Goal: Find contact information: Find contact information

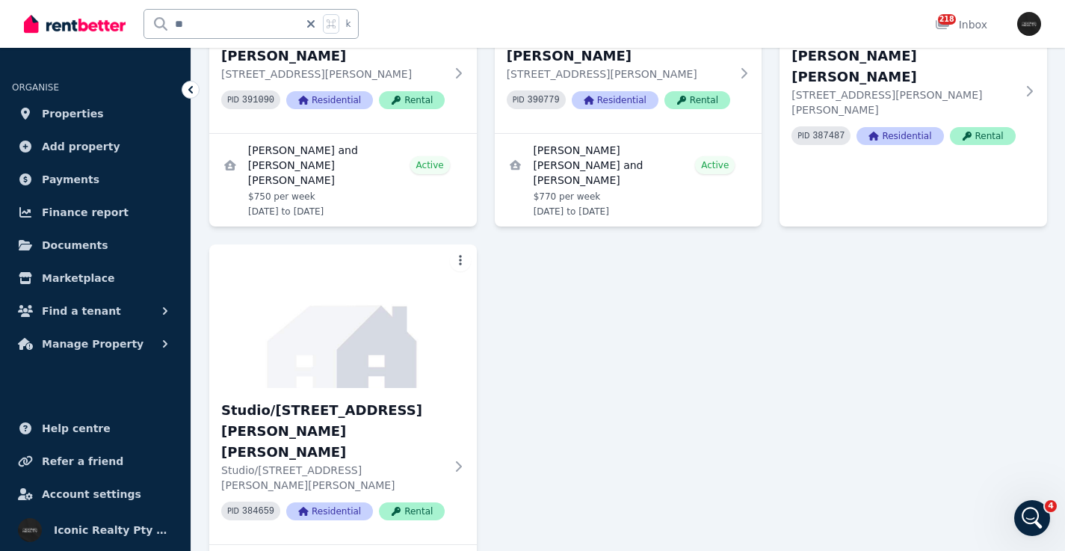
scroll to position [309, 0]
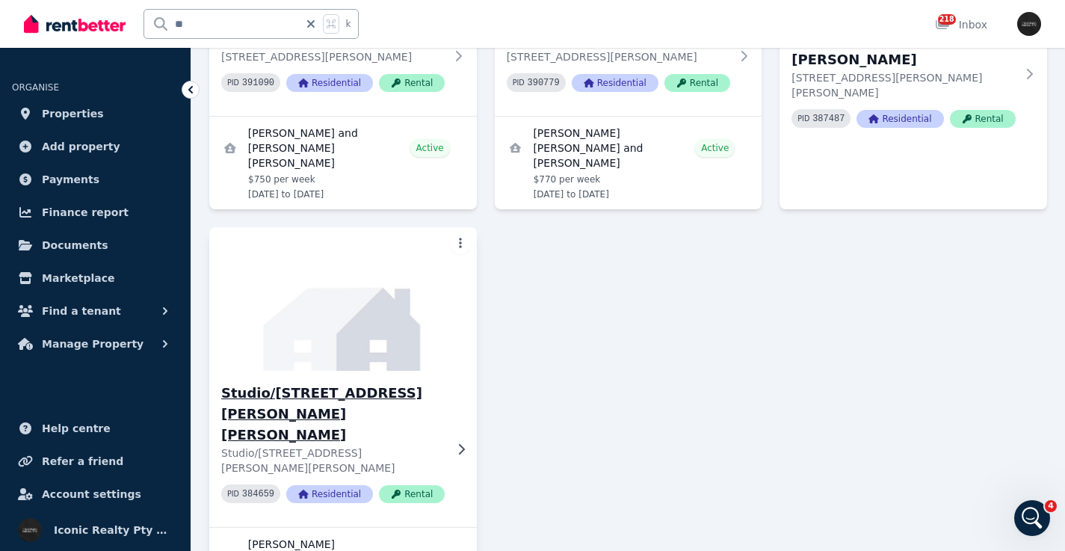
click at [377, 295] on img at bounding box center [343, 299] width 281 height 151
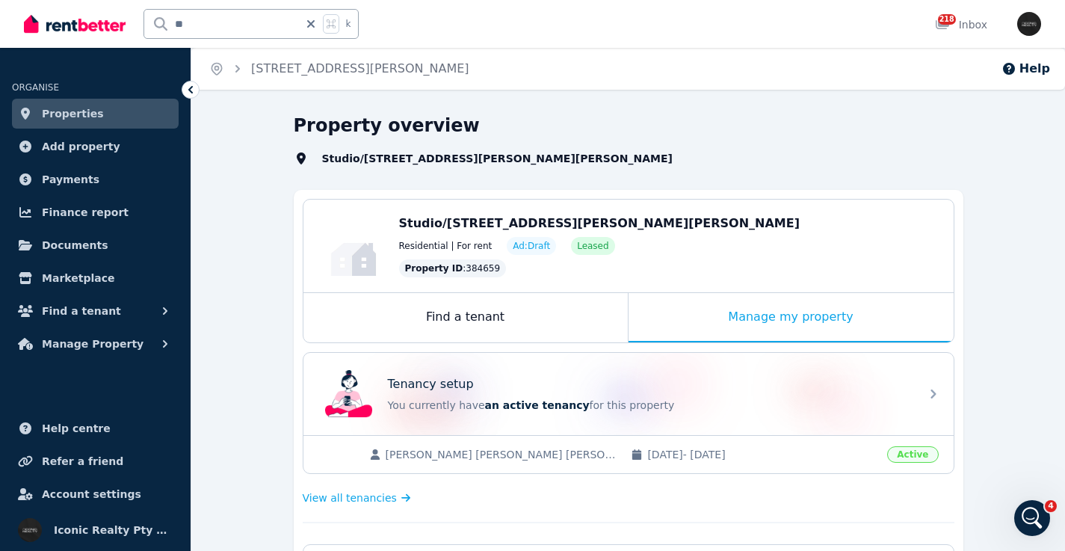
click at [607, 383] on div "Tenancy setup" at bounding box center [649, 384] width 523 height 18
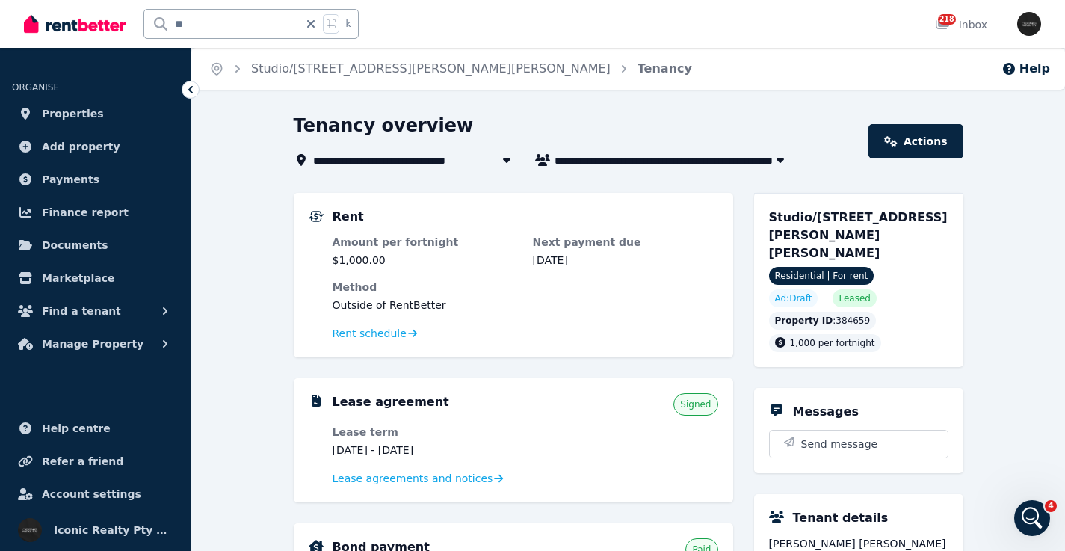
drag, startPoint x: 210, startPoint y: 22, endPoint x: 144, endPoint y: 19, distance: 65.8
click at [136, 22] on div "** k" at bounding box center [195, 24] width 342 height 48
type input "*****"
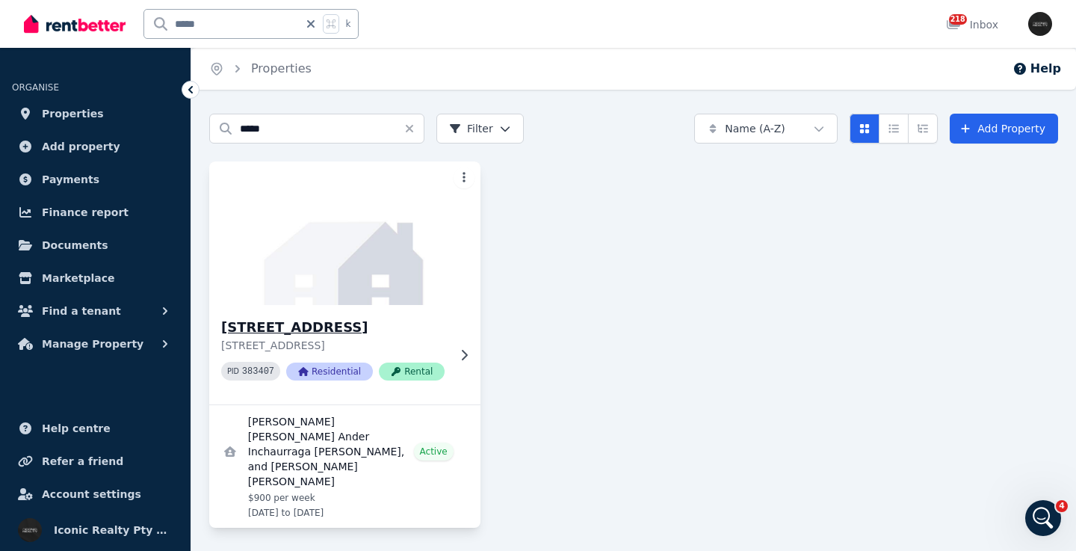
click at [360, 279] on img at bounding box center [345, 233] width 285 height 151
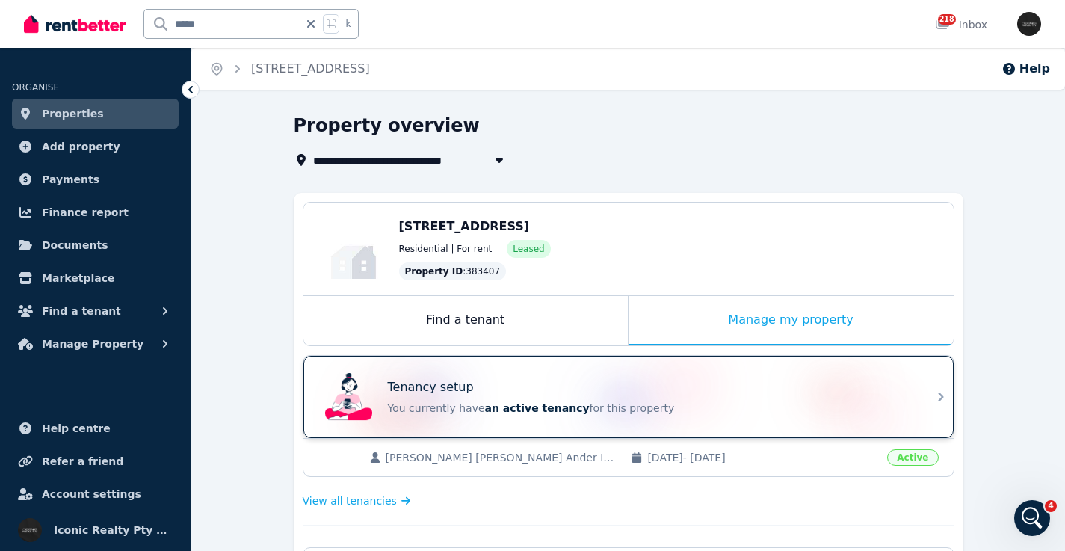
click at [703, 369] on div "Tenancy setup You currently have an active tenancy for this property" at bounding box center [615, 397] width 592 height 60
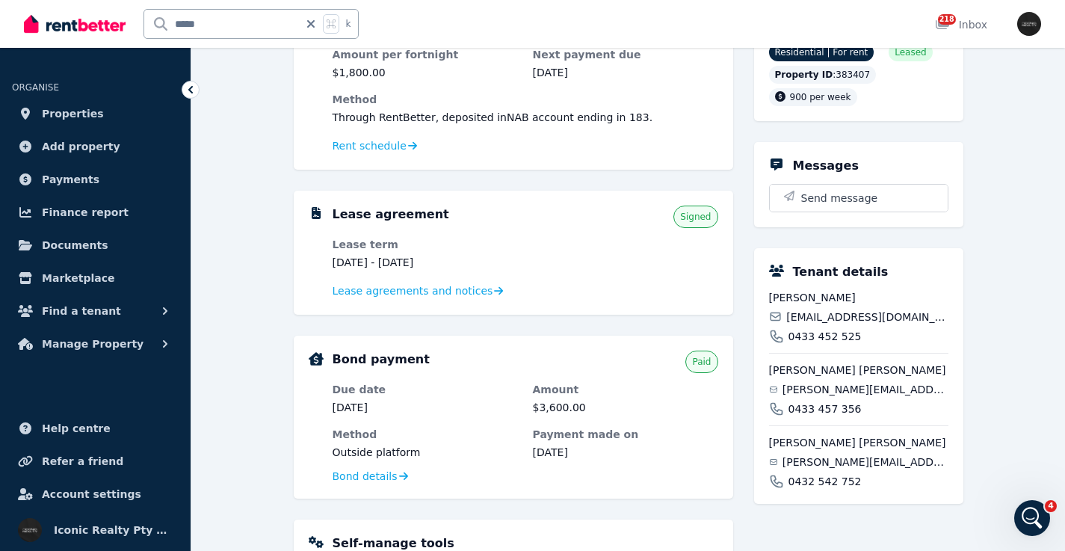
scroll to position [238, 0]
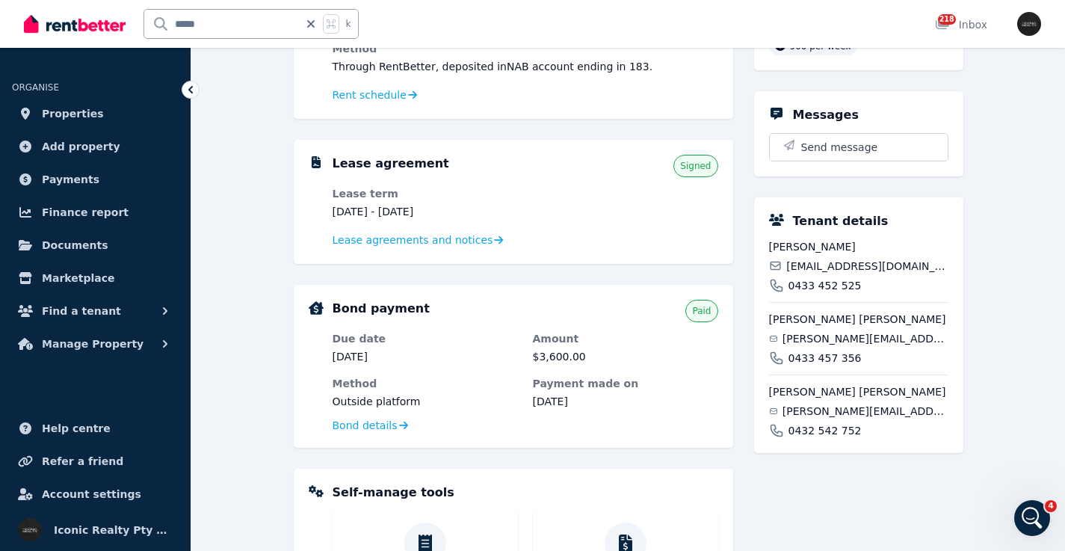
click at [826, 274] on span "[EMAIL_ADDRESS][DOMAIN_NAME]" at bounding box center [866, 266] width 161 height 15
click at [827, 274] on span "[EMAIL_ADDRESS][DOMAIN_NAME]" at bounding box center [866, 266] width 161 height 15
copy div "[EMAIL_ADDRESS][DOMAIN_NAME]"
click at [883, 327] on span "[PERSON_NAME] [PERSON_NAME]" at bounding box center [858, 319] width 179 height 15
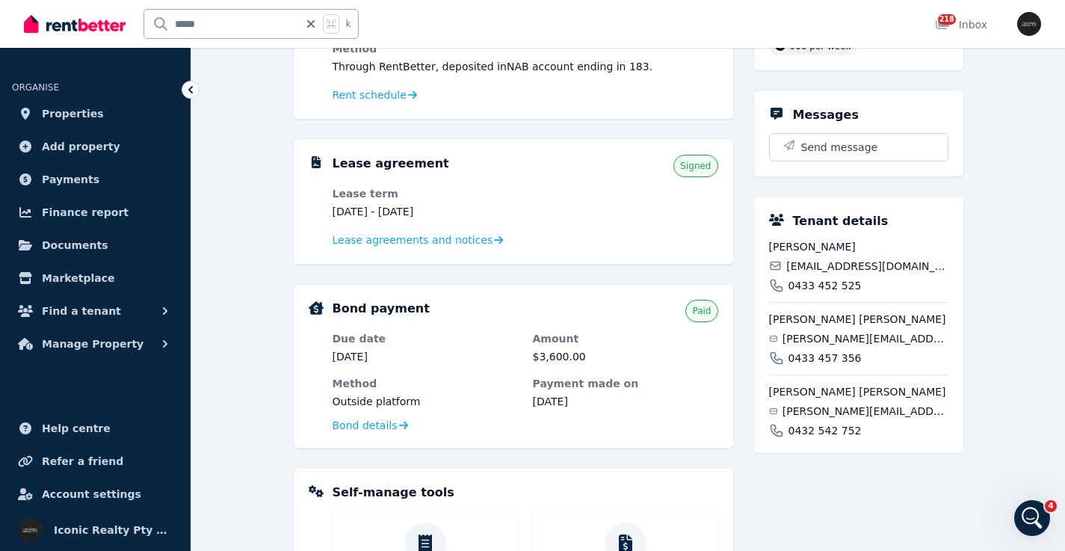
click at [832, 274] on span "[EMAIL_ADDRESS][DOMAIN_NAME]" at bounding box center [866, 266] width 161 height 15
click at [822, 346] on span "[PERSON_NAME][EMAIL_ADDRESS][DOMAIN_NAME]" at bounding box center [866, 338] width 166 height 15
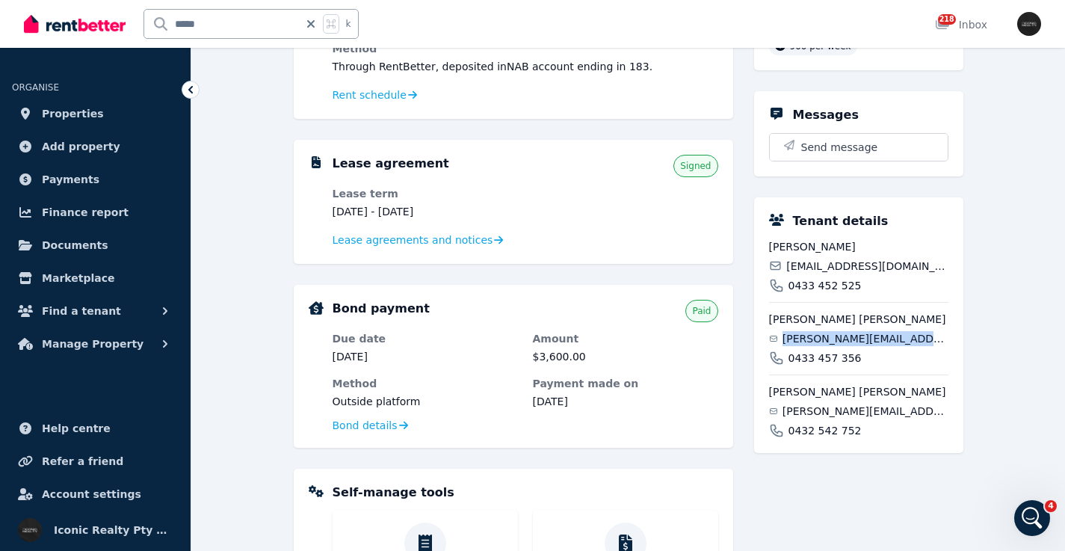
click at [822, 346] on span "[PERSON_NAME][EMAIL_ADDRESS][DOMAIN_NAME]" at bounding box center [866, 338] width 166 height 15
copy div "[PERSON_NAME][EMAIL_ADDRESS][DOMAIN_NAME]"
click at [827, 419] on span "[PERSON_NAME][EMAIL_ADDRESS][DOMAIN_NAME]" at bounding box center [866, 411] width 166 height 15
click at [826, 419] on span "[PERSON_NAME][EMAIL_ADDRESS][DOMAIN_NAME]" at bounding box center [866, 411] width 166 height 15
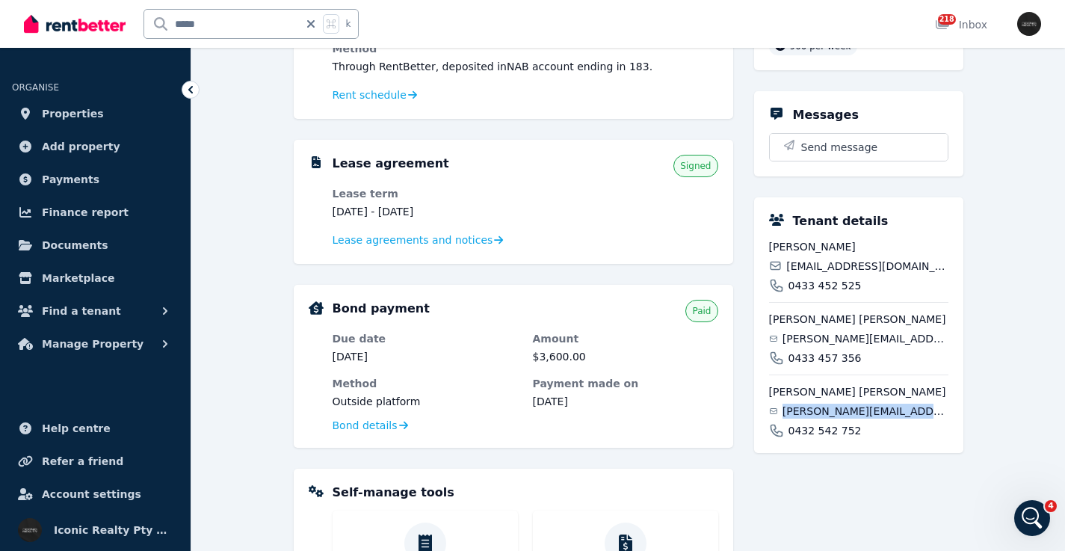
copy div "[PERSON_NAME][EMAIL_ADDRESS][DOMAIN_NAME]"
click at [891, 346] on span "[PERSON_NAME][EMAIL_ADDRESS][DOMAIN_NAME]" at bounding box center [866, 338] width 166 height 15
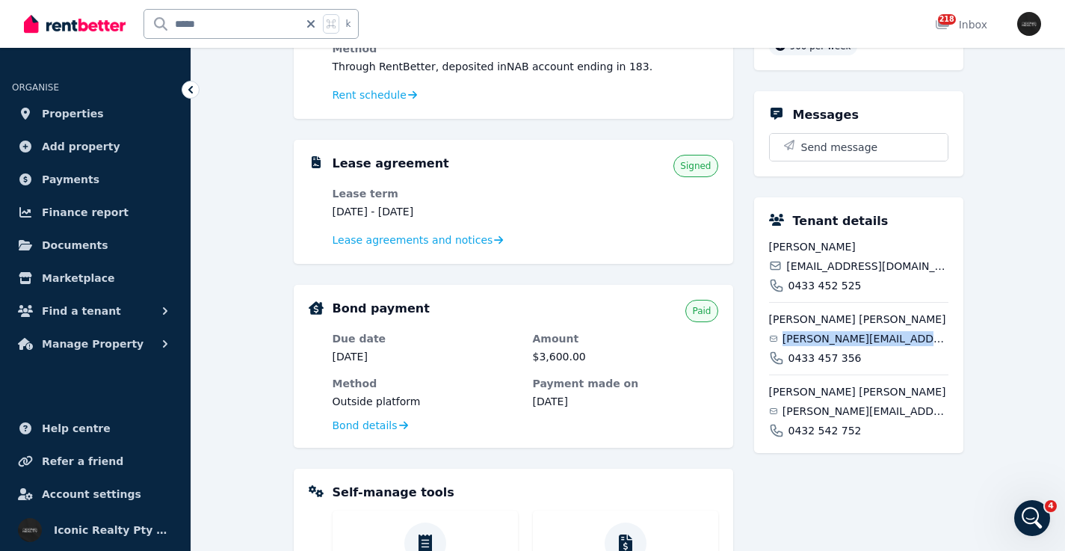
copy div "[PERSON_NAME][EMAIL_ADDRESS][DOMAIN_NAME]"
drag, startPoint x: 224, startPoint y: 14, endPoint x: 162, endPoint y: 15, distance: 61.3
click at [159, 16] on input "*****" at bounding box center [221, 24] width 155 height 28
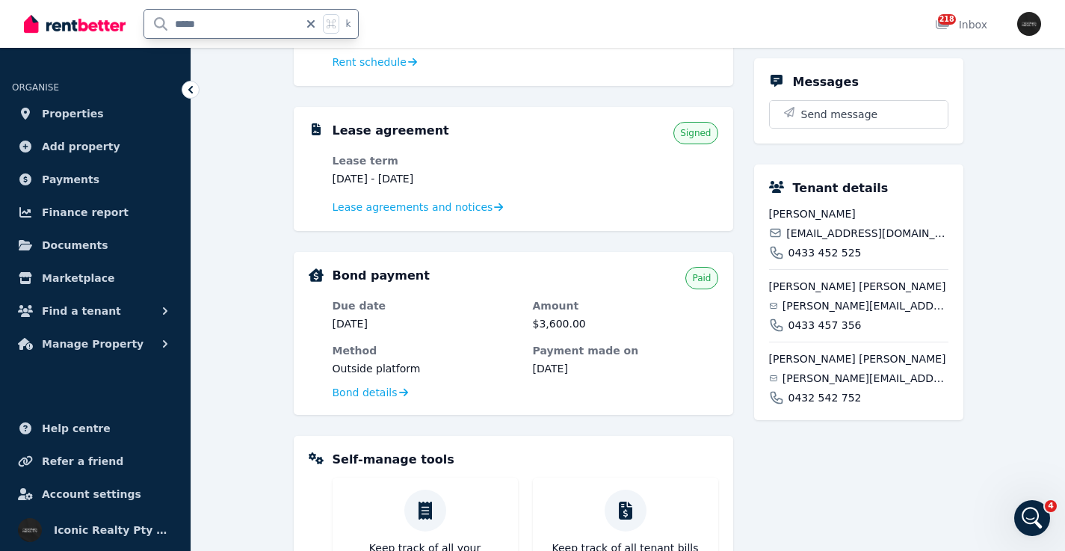
click at [191, 22] on input "*****" at bounding box center [221, 24] width 155 height 28
type input "*****"
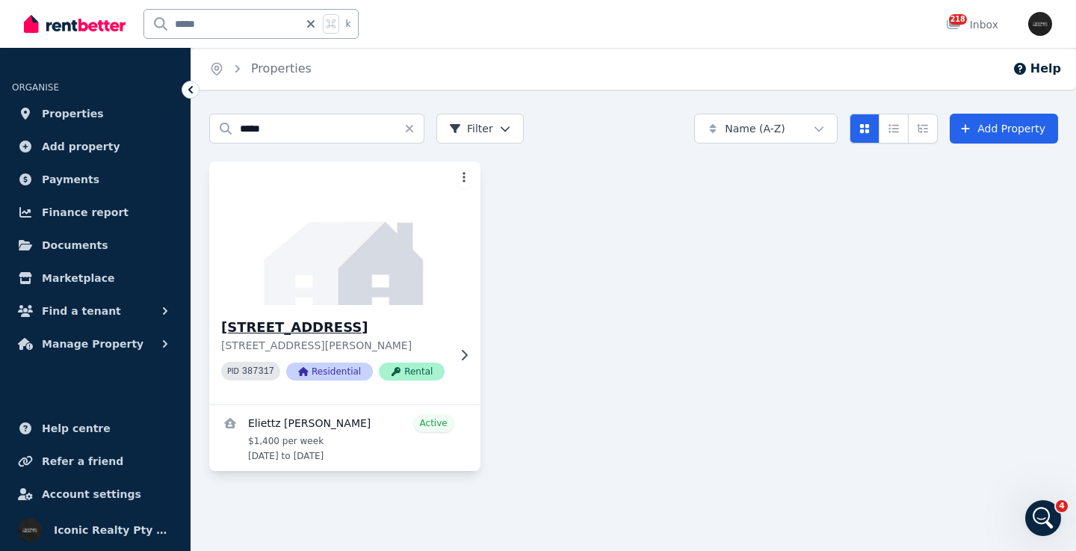
click at [419, 265] on img at bounding box center [345, 233] width 285 height 151
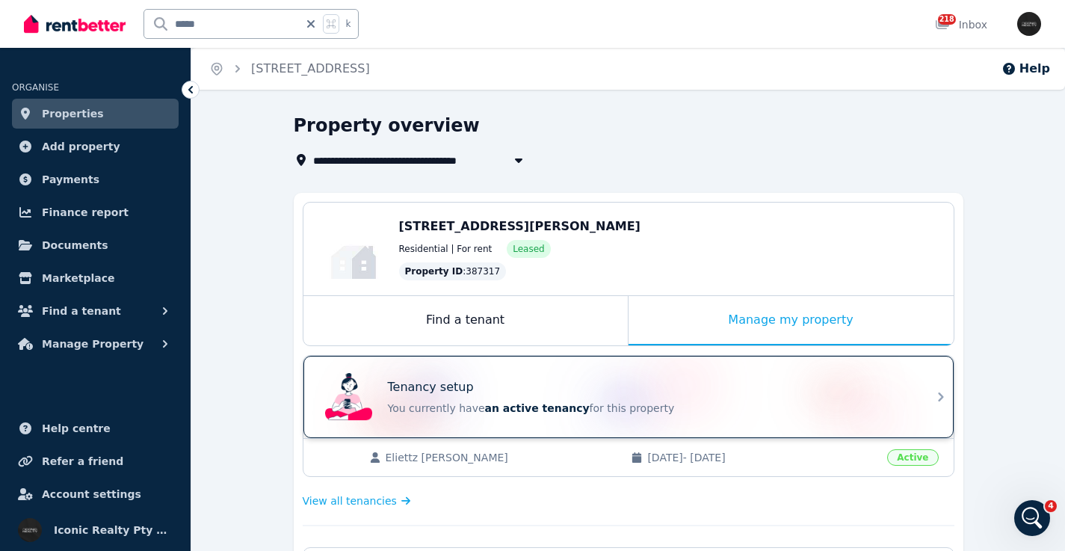
click at [515, 386] on div "Tenancy setup" at bounding box center [649, 387] width 523 height 18
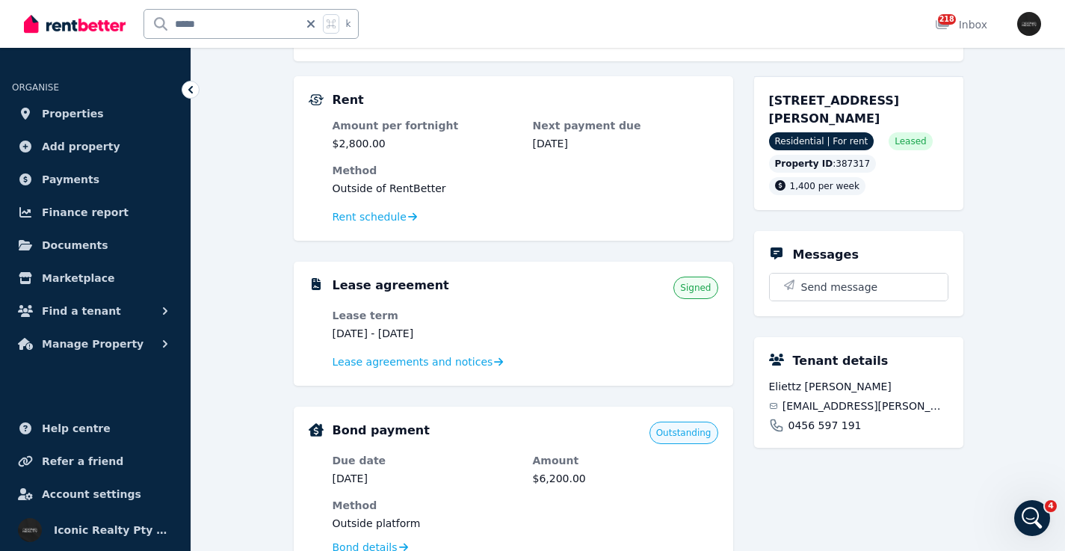
scroll to position [316, 0]
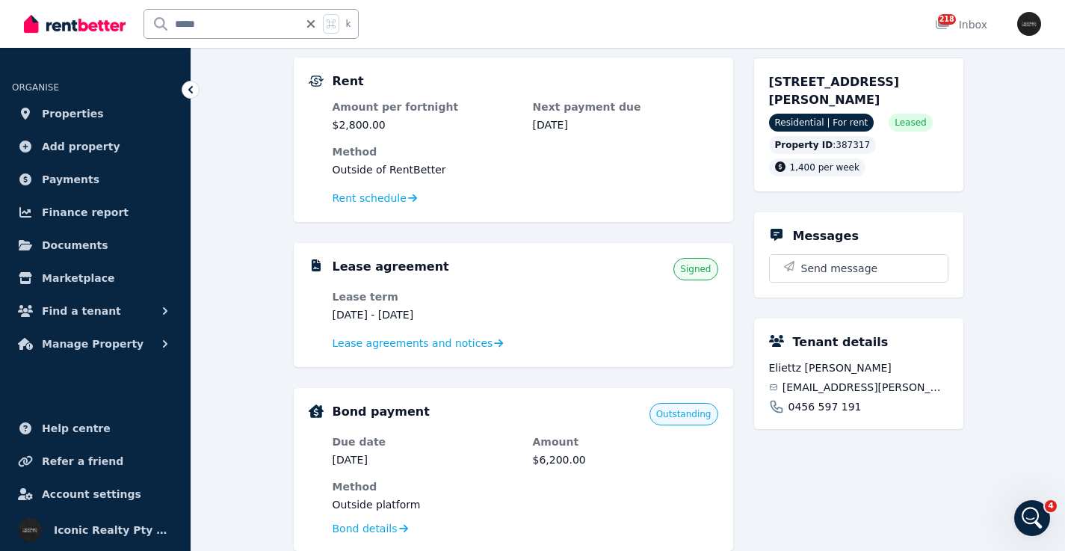
click at [841, 386] on span "[EMAIL_ADDRESS][PERSON_NAME][DOMAIN_NAME]" at bounding box center [866, 387] width 166 height 15
click at [840, 386] on span "[EMAIL_ADDRESS][PERSON_NAME][DOMAIN_NAME]" at bounding box center [866, 387] width 166 height 15
copy div "[EMAIL_ADDRESS][PERSON_NAME][DOMAIN_NAME]"
click at [204, 23] on input "*****" at bounding box center [221, 24] width 155 height 28
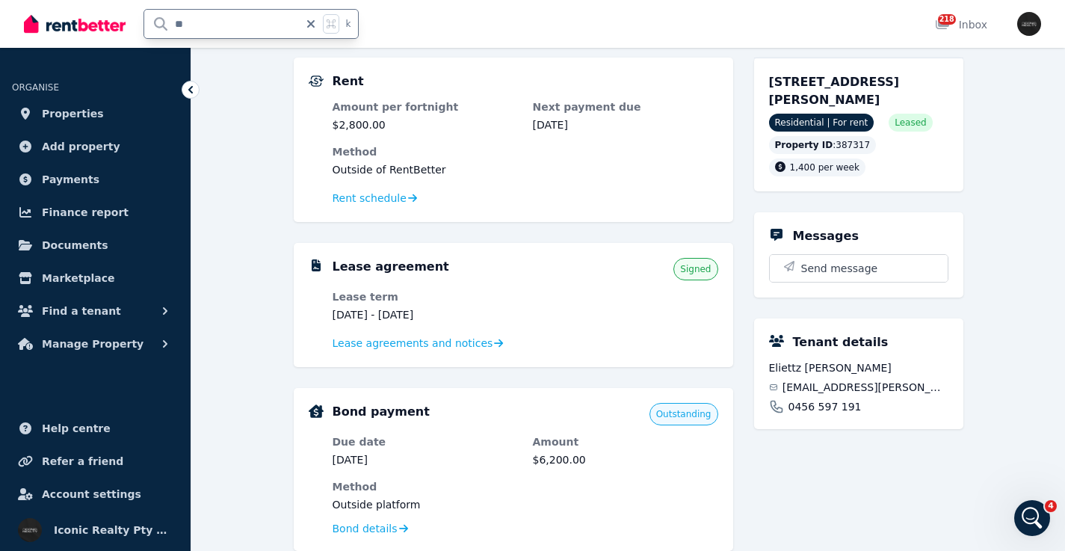
type input "***"
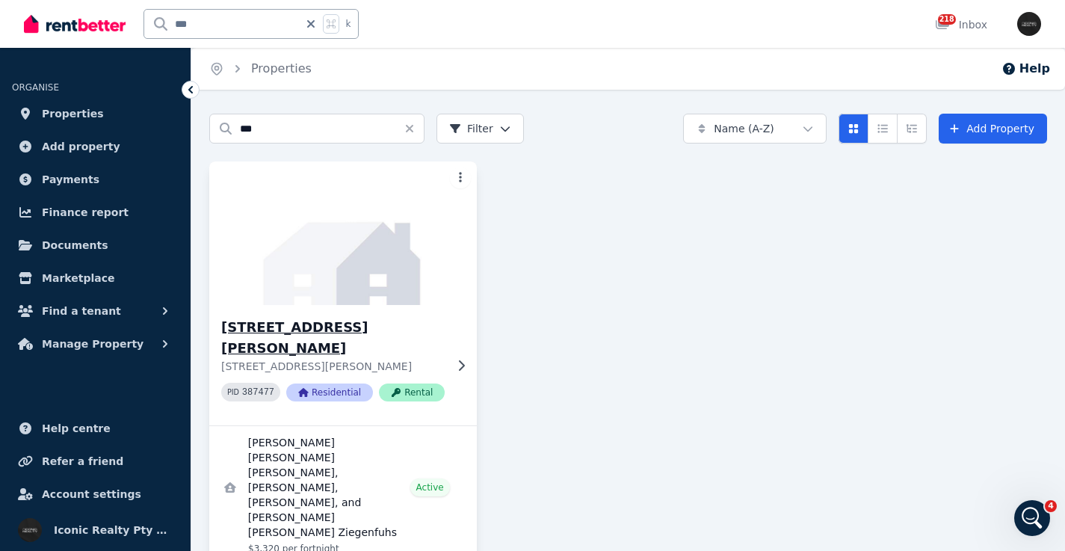
click at [309, 263] on img at bounding box center [343, 233] width 281 height 151
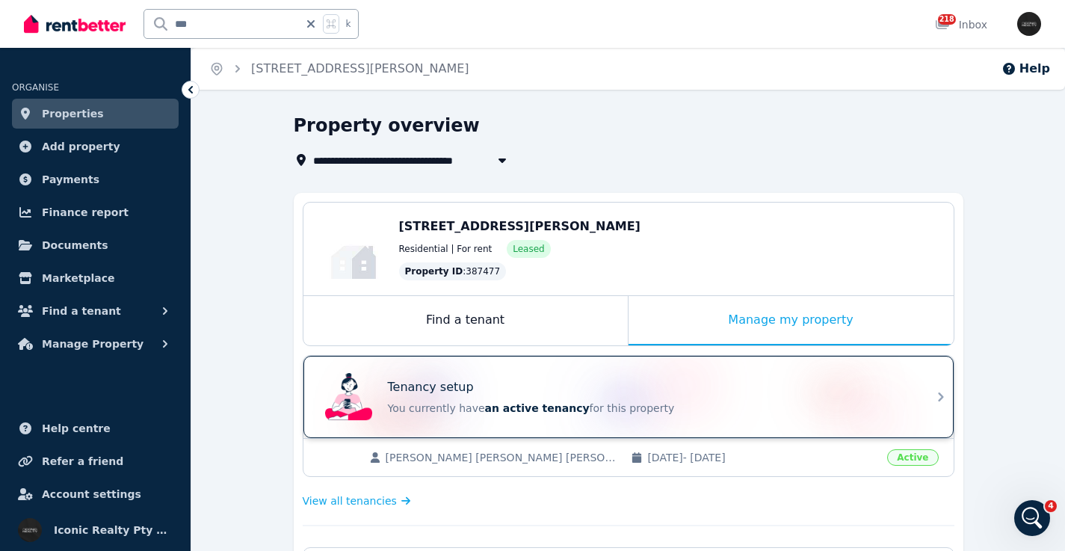
click at [611, 382] on div "Tenancy setup" at bounding box center [649, 387] width 523 height 18
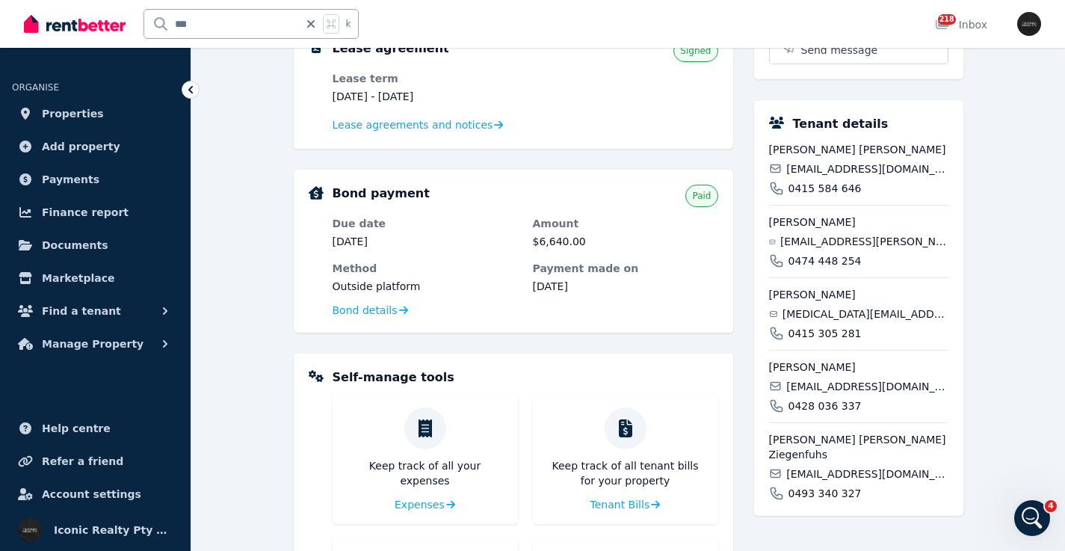
scroll to position [534, 0]
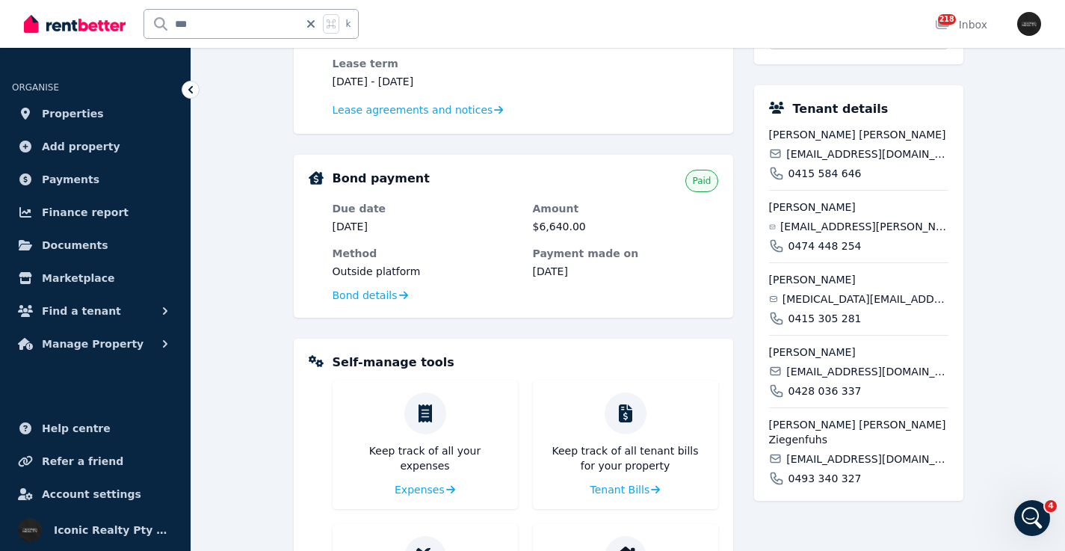
click at [851, 233] on span "[EMAIL_ADDRESS][PERSON_NAME][PERSON_NAME][DOMAIN_NAME]" at bounding box center [864, 226] width 168 height 15
click at [857, 218] on div "Daiana [PERSON_NAME] [EMAIL_ADDRESS][PERSON_NAME][PERSON_NAME][DOMAIN_NAME] 047…" at bounding box center [858, 222] width 179 height 64
copy div "[EMAIL_ADDRESS][PERSON_NAME][PERSON_NAME][DOMAIN_NAME]"
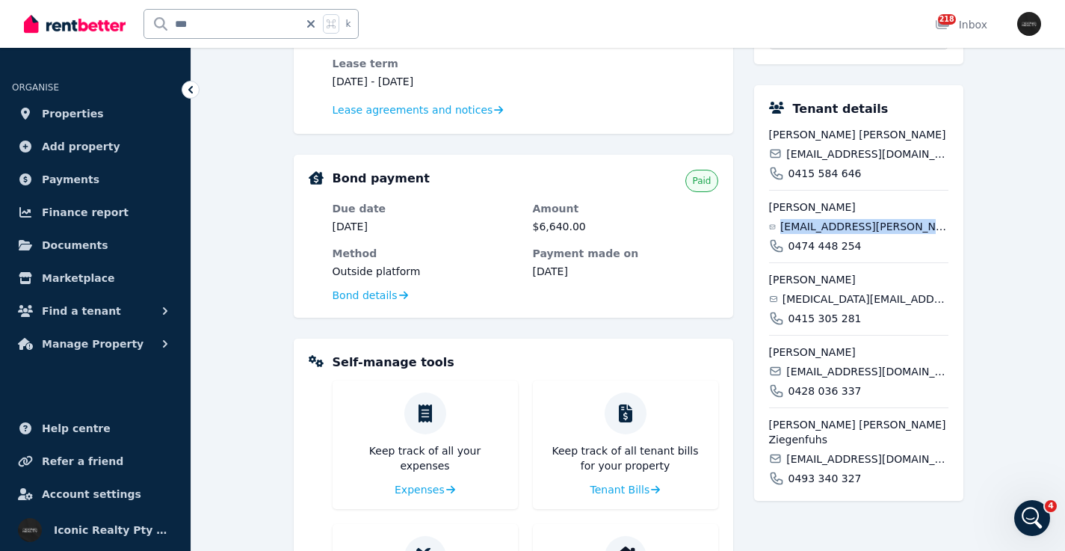
click at [829, 295] on span "[MEDICAL_DATA][EMAIL_ADDRESS][DOMAIN_NAME]" at bounding box center [866, 299] width 166 height 15
copy div "[MEDICAL_DATA][EMAIL_ADDRESS][DOMAIN_NAME]"
click at [854, 372] on span "[EMAIL_ADDRESS][DOMAIN_NAME]" at bounding box center [866, 371] width 161 height 15
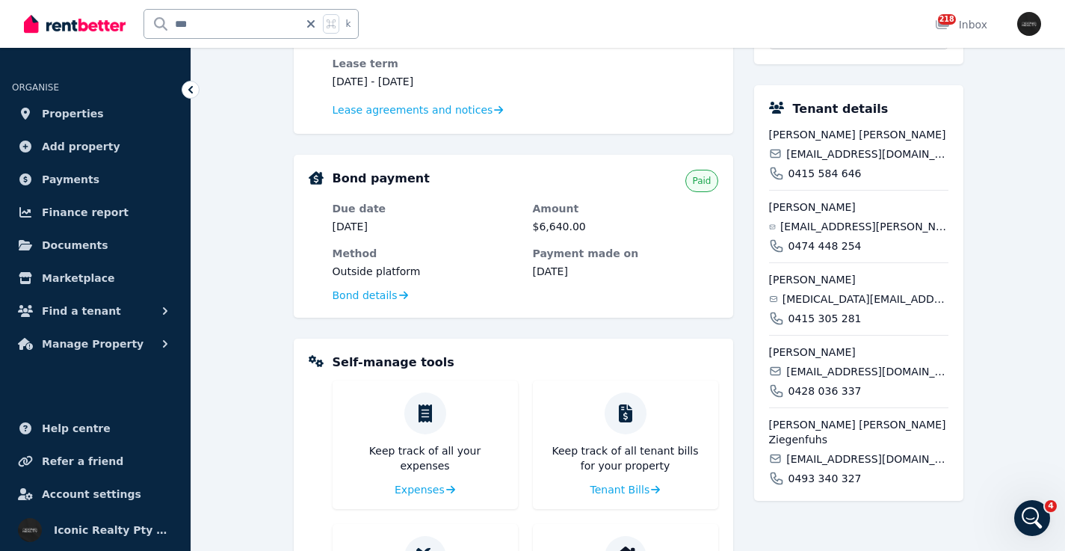
click at [854, 372] on span "[EMAIL_ADDRESS][DOMAIN_NAME]" at bounding box center [866, 371] width 161 height 15
copy div "[EMAIL_ADDRESS][DOMAIN_NAME]"
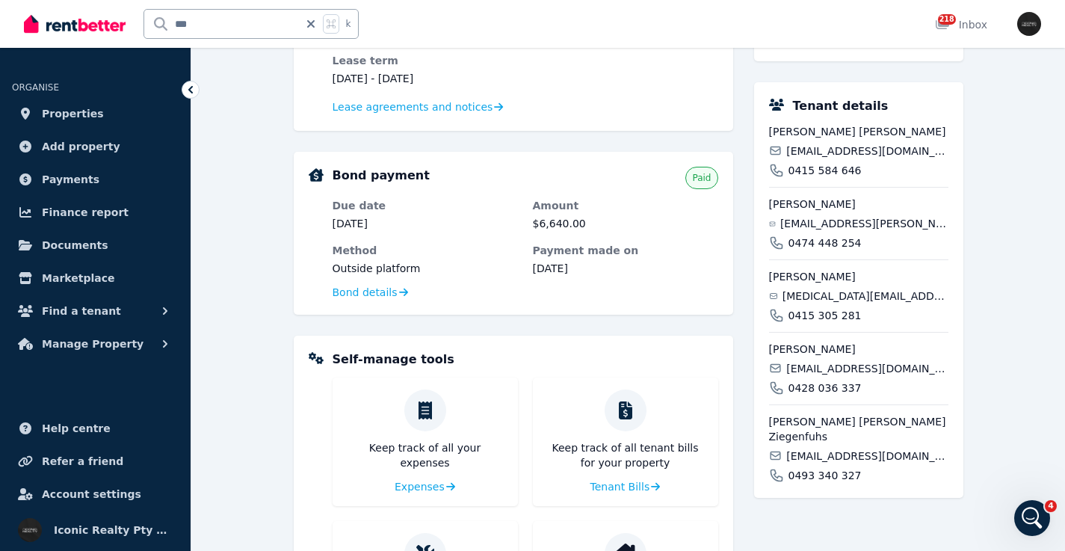
click at [831, 432] on div "[PERSON_NAME] [PERSON_NAME] Ziegenfuhs [EMAIL_ADDRESS][DOMAIN_NAME] 0493 340 327" at bounding box center [858, 443] width 179 height 78
copy div "[EMAIL_ADDRESS][DOMAIN_NAME]"
drag, startPoint x: 206, startPoint y: 21, endPoint x: 203, endPoint y: 28, distance: 8.1
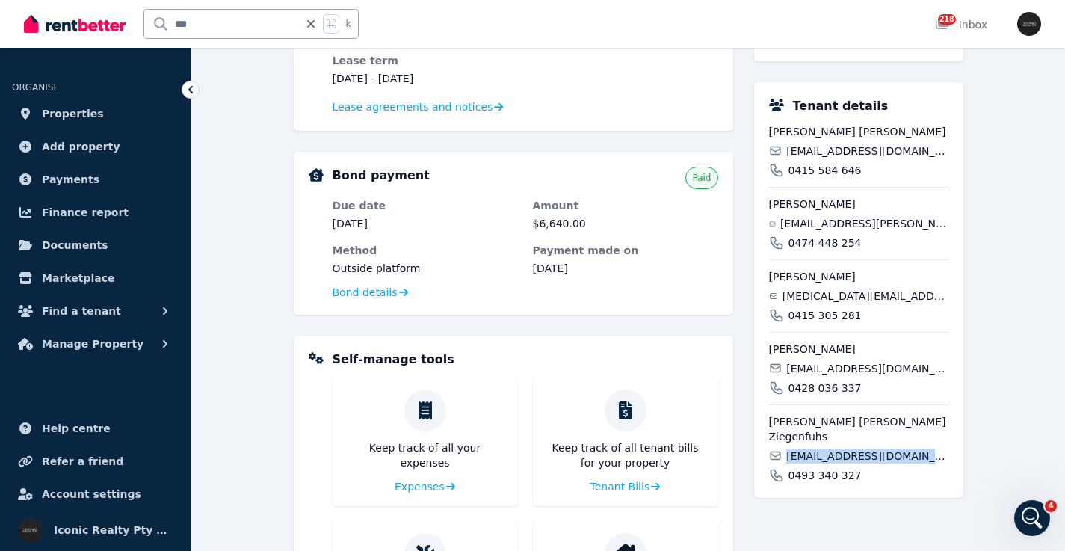
click at [157, 21] on input "***" at bounding box center [221, 24] width 155 height 28
type input "****"
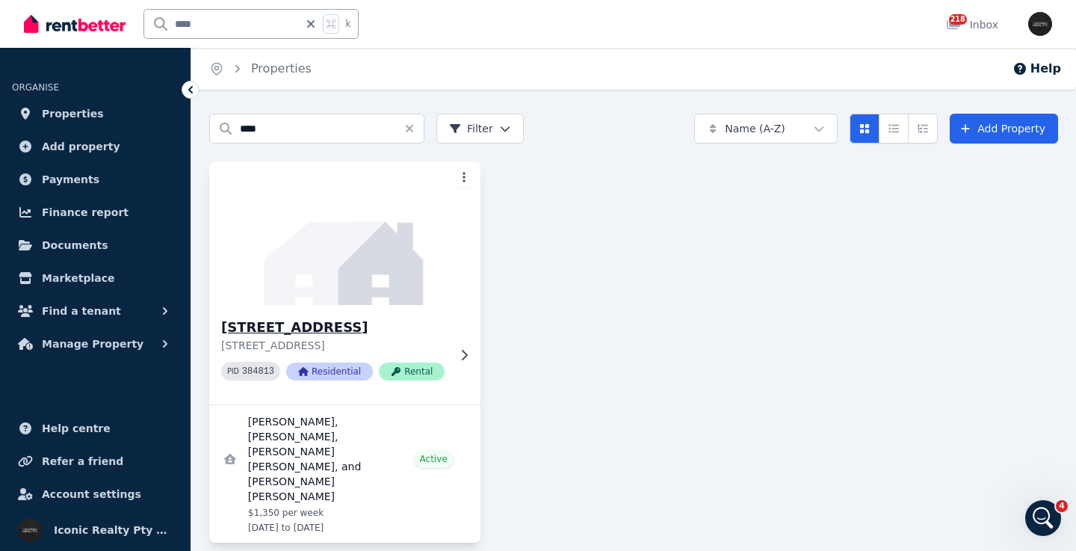
click at [386, 298] on img at bounding box center [345, 233] width 285 height 151
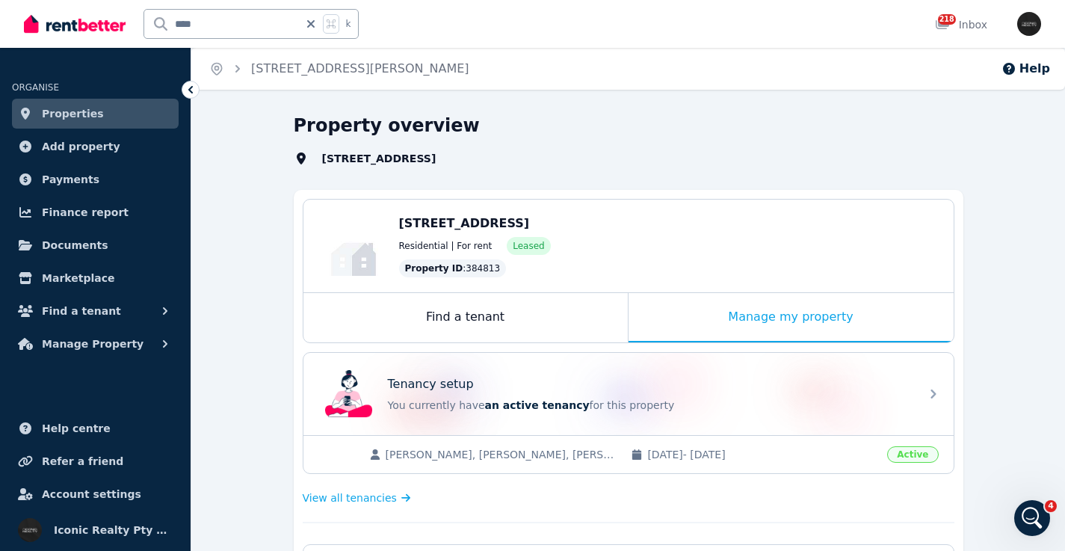
click at [624, 374] on div "Tenancy setup You currently have an active tenancy for this property" at bounding box center [615, 394] width 592 height 60
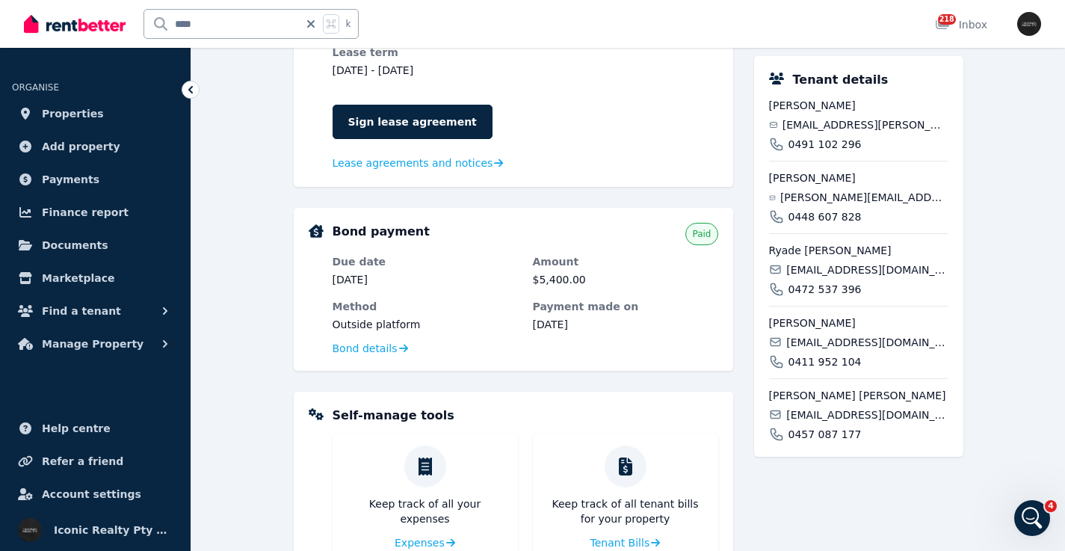
scroll to position [597, 0]
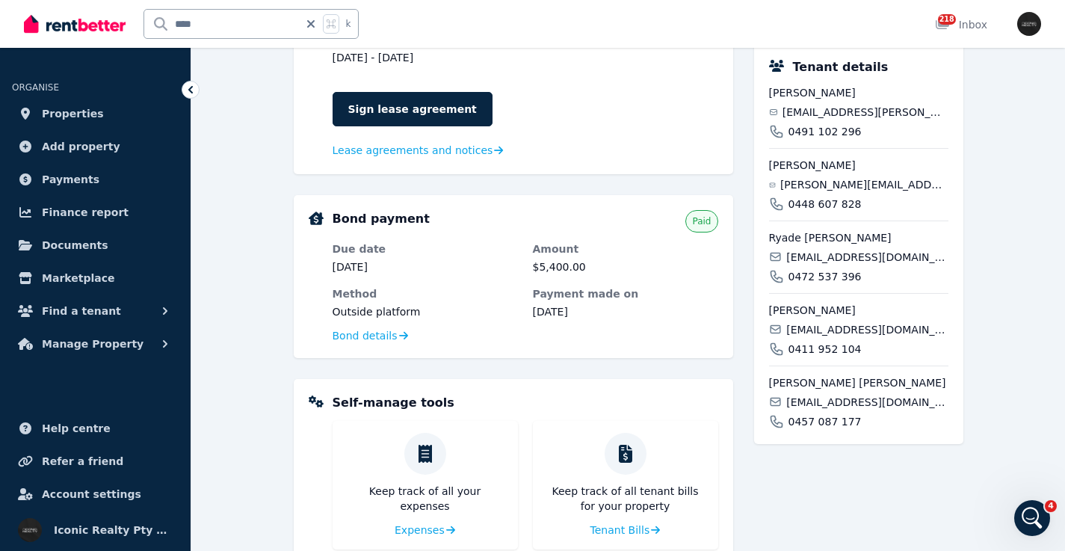
click at [832, 120] on span "[EMAIL_ADDRESS][PERSON_NAME][DOMAIN_NAME]" at bounding box center [866, 112] width 166 height 15
copy div "[EMAIL_ADDRESS][PERSON_NAME][DOMAIN_NAME]"
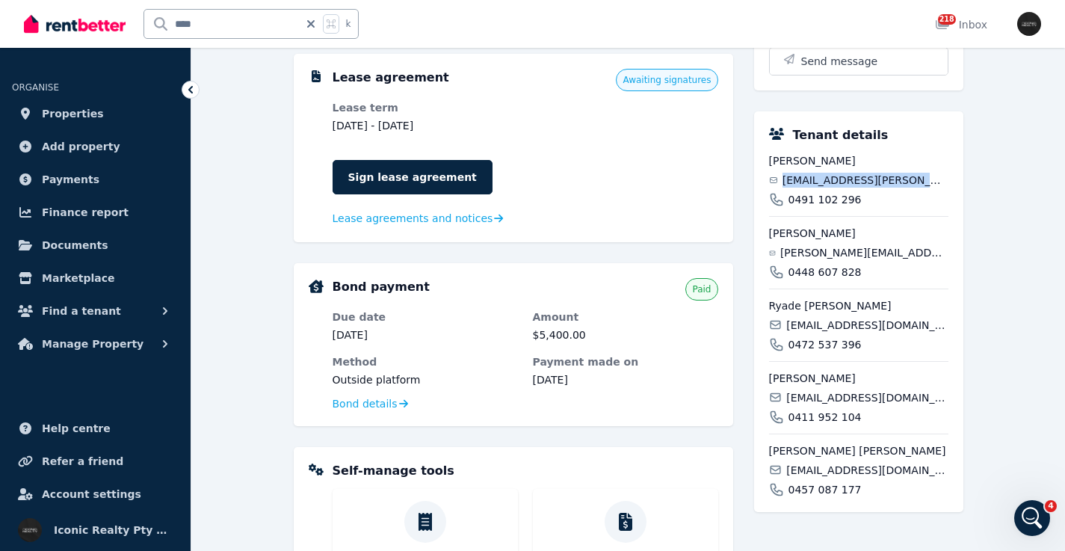
scroll to position [677, 0]
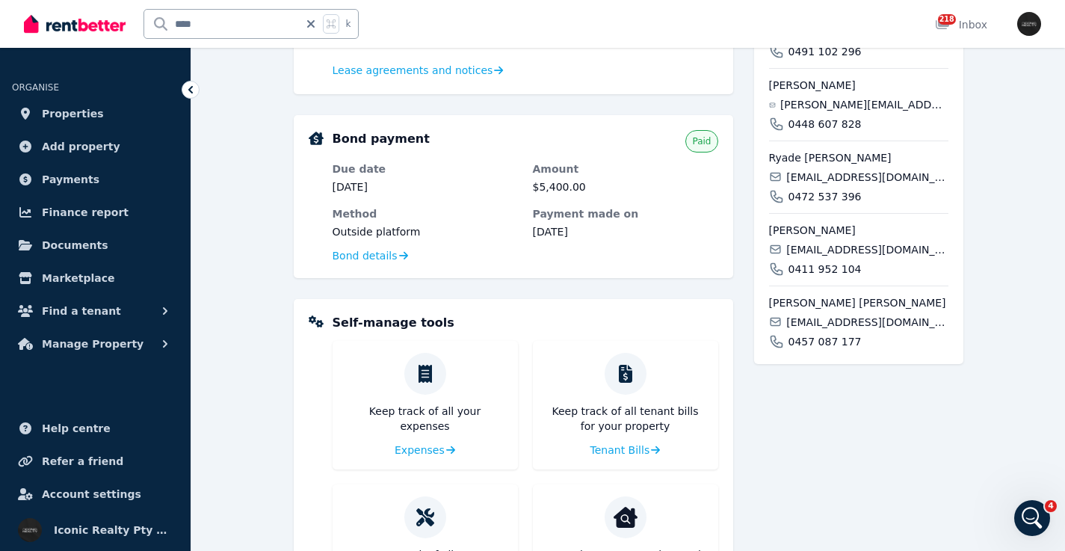
click at [839, 112] on span "[PERSON_NAME][EMAIL_ADDRESS][PERSON_NAME][DOMAIN_NAME]" at bounding box center [864, 104] width 168 height 15
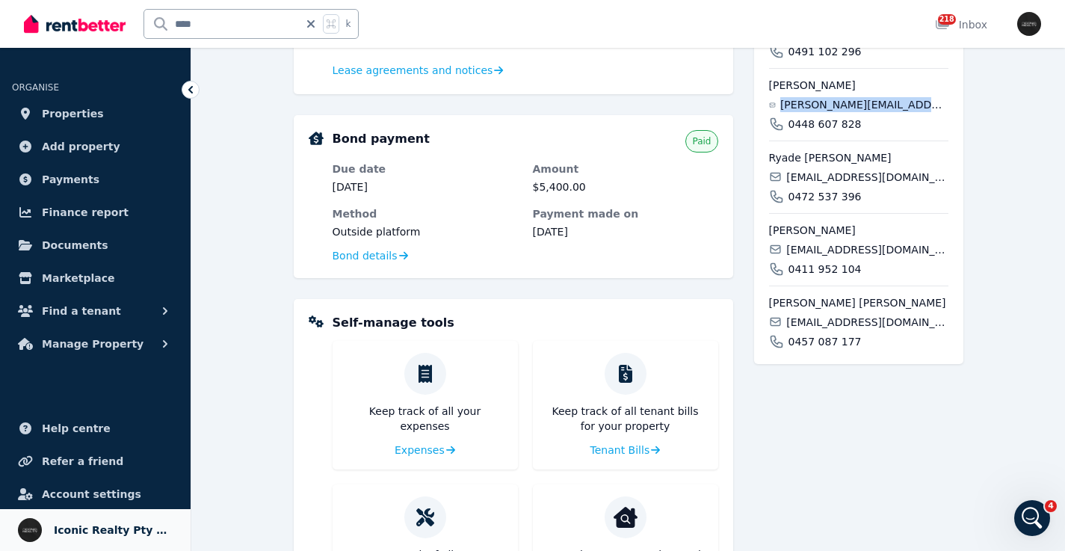
scroll to position [680, 0]
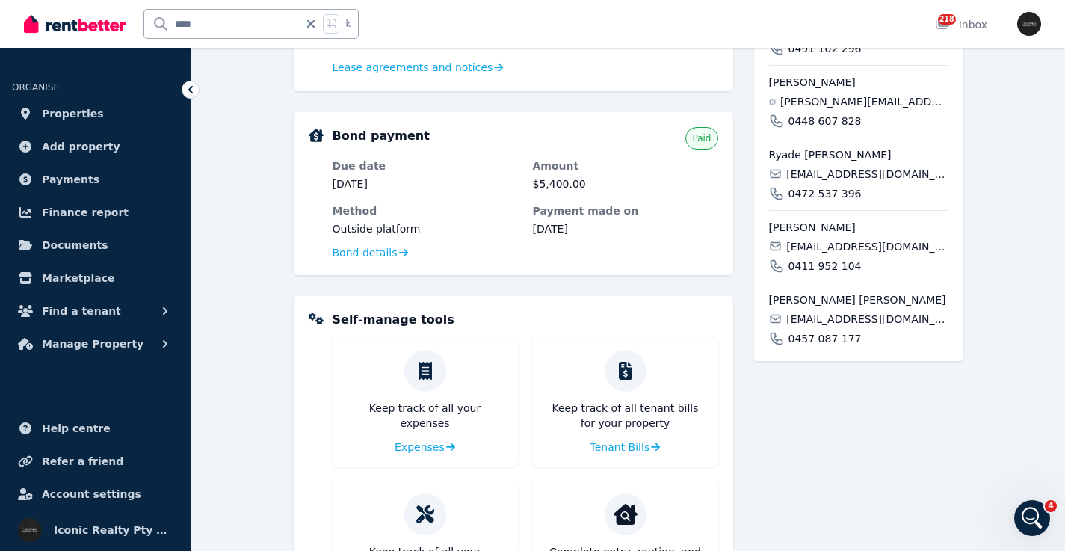
click at [835, 182] on span "[EMAIL_ADDRESS][DOMAIN_NAME]" at bounding box center [866, 174] width 161 height 15
click at [827, 327] on span "[EMAIL_ADDRESS][DOMAIN_NAME]" at bounding box center [866, 319] width 161 height 15
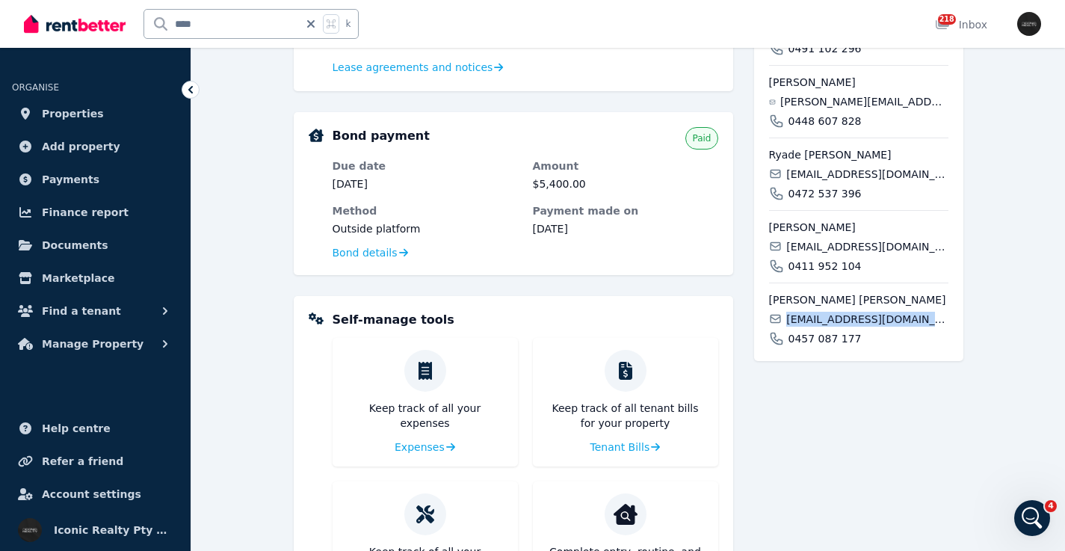
click at [827, 327] on span "[EMAIL_ADDRESS][DOMAIN_NAME]" at bounding box center [866, 319] width 161 height 15
